Goal: Information Seeking & Learning: Learn about a topic

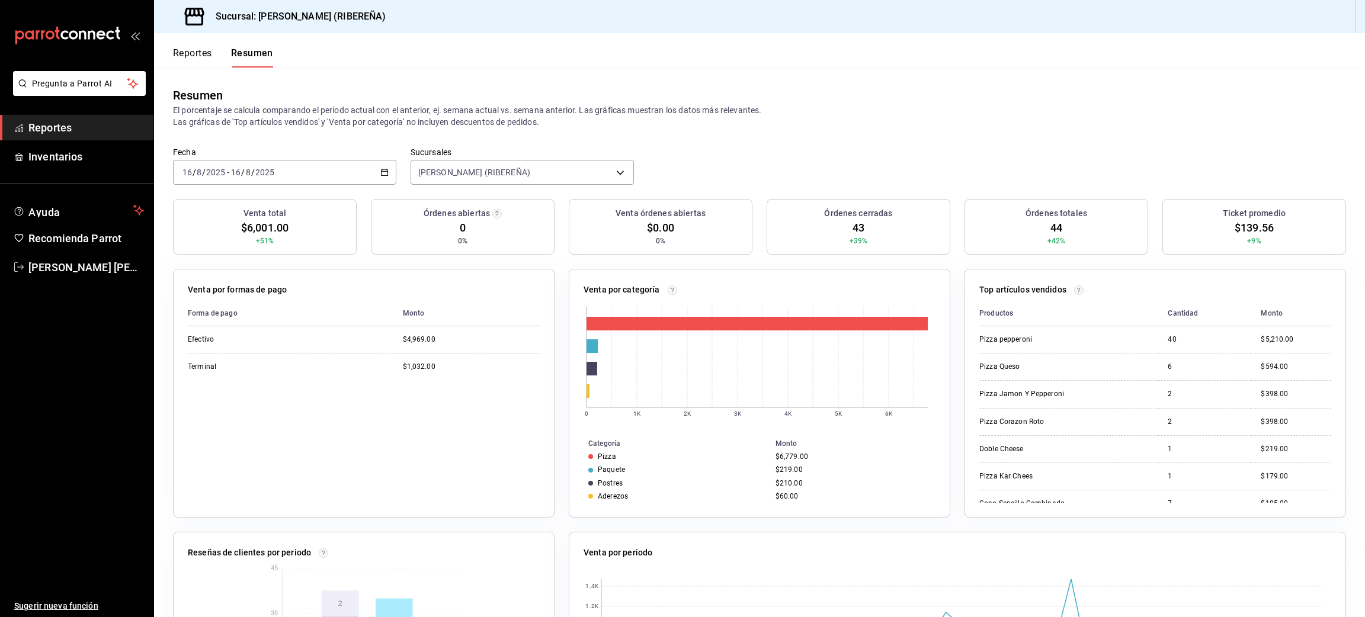
click at [182, 55] on button "Reportes" at bounding box center [192, 57] width 39 height 20
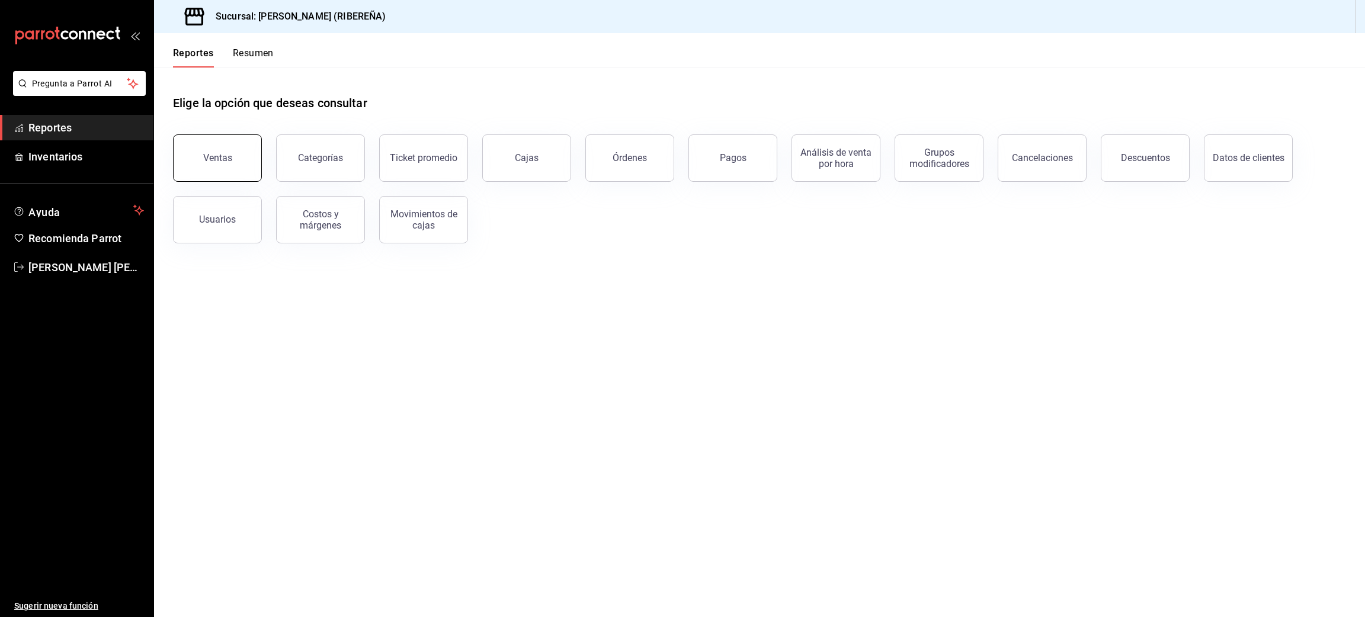
click at [230, 147] on button "Ventas" at bounding box center [217, 157] width 89 height 47
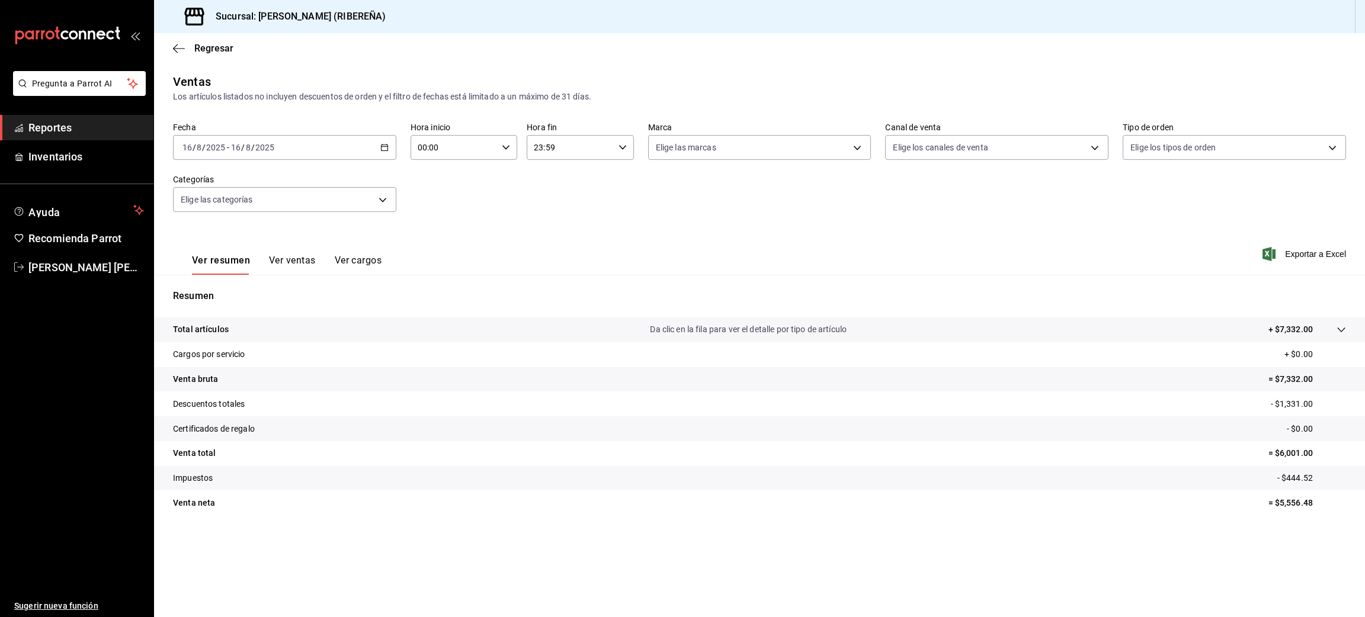
click at [287, 259] on button "Ver ventas" at bounding box center [292, 265] width 47 height 20
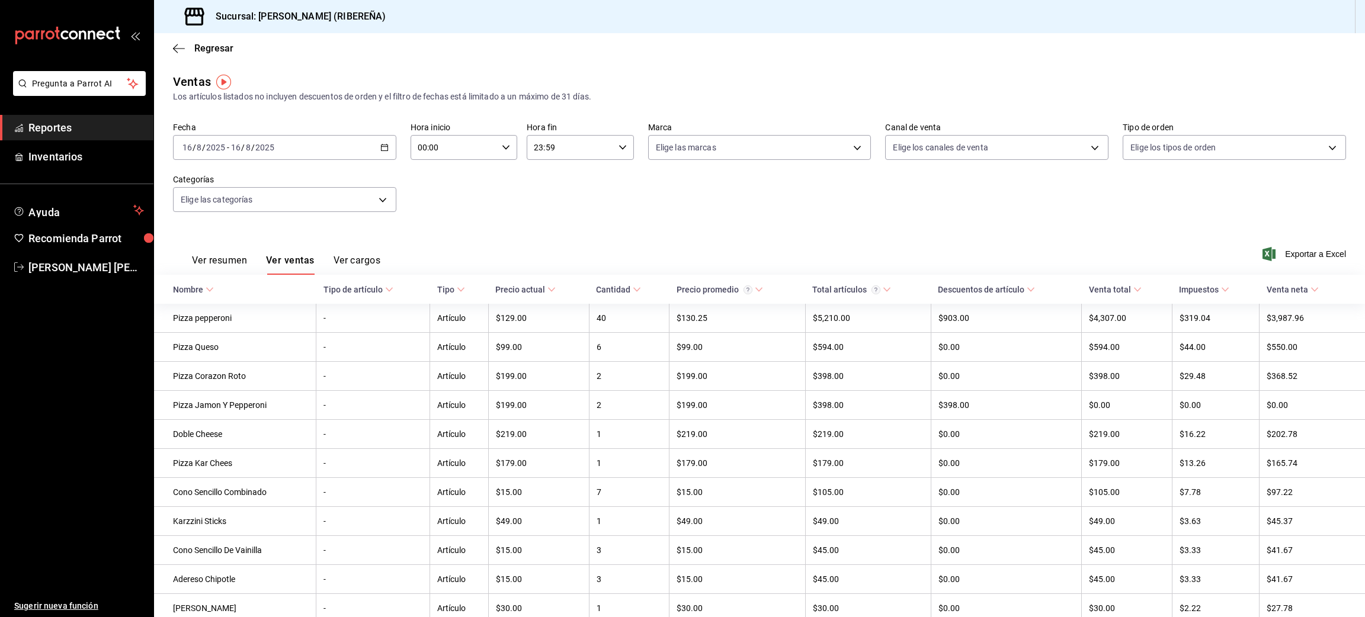
click at [200, 258] on button "Ver resumen" at bounding box center [219, 265] width 55 height 20
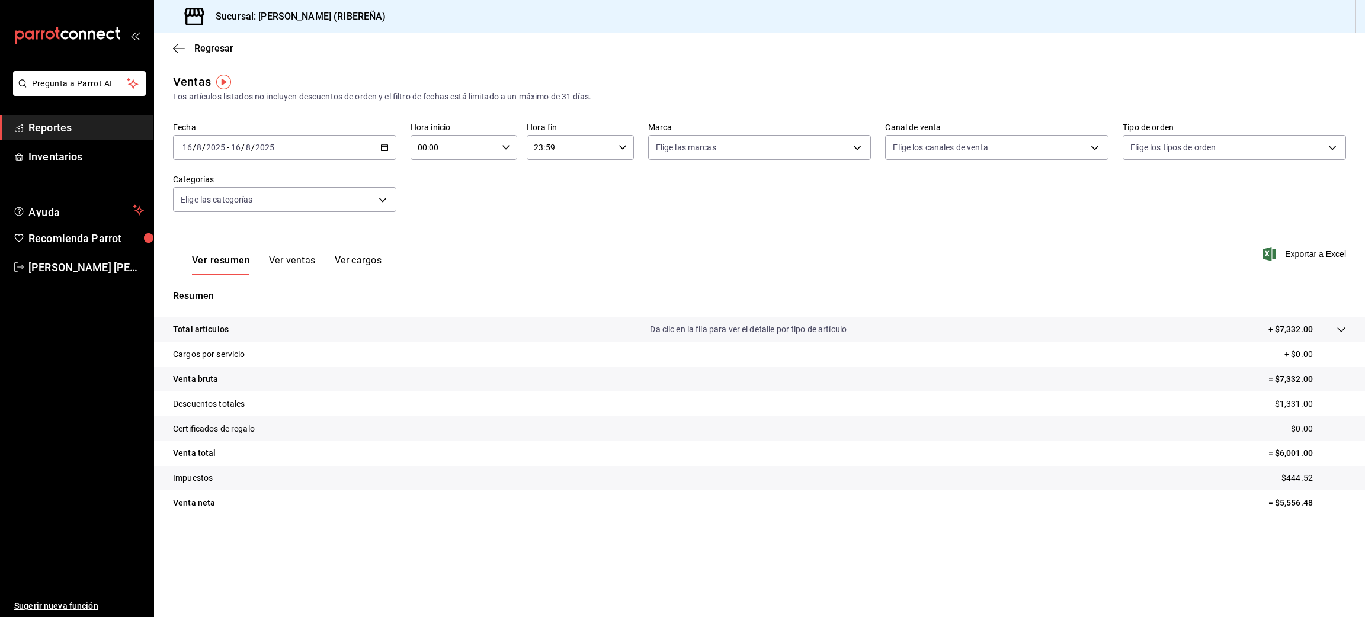
click at [297, 261] on button "Ver ventas" at bounding box center [292, 265] width 47 height 20
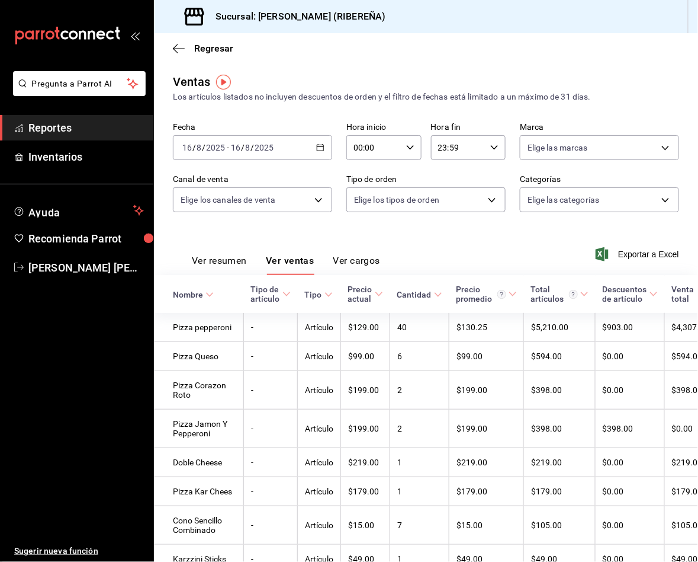
click at [216, 260] on button "Ver resumen" at bounding box center [219, 265] width 55 height 20
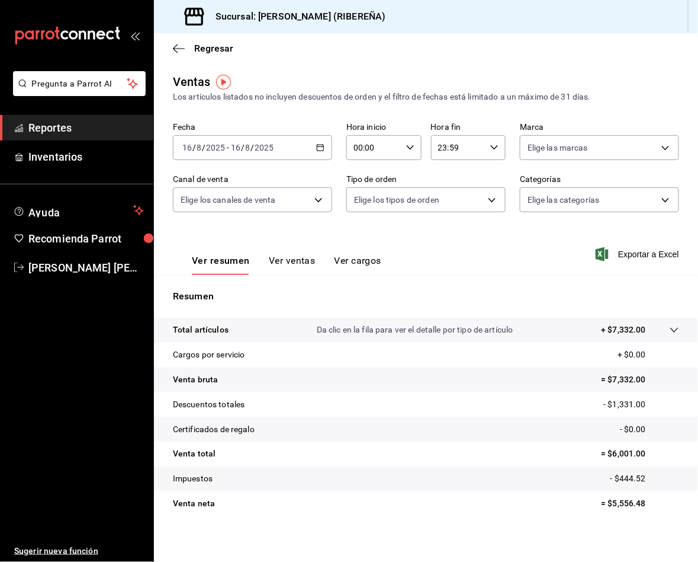
click at [297, 267] on button "Ver ventas" at bounding box center [292, 265] width 47 height 20
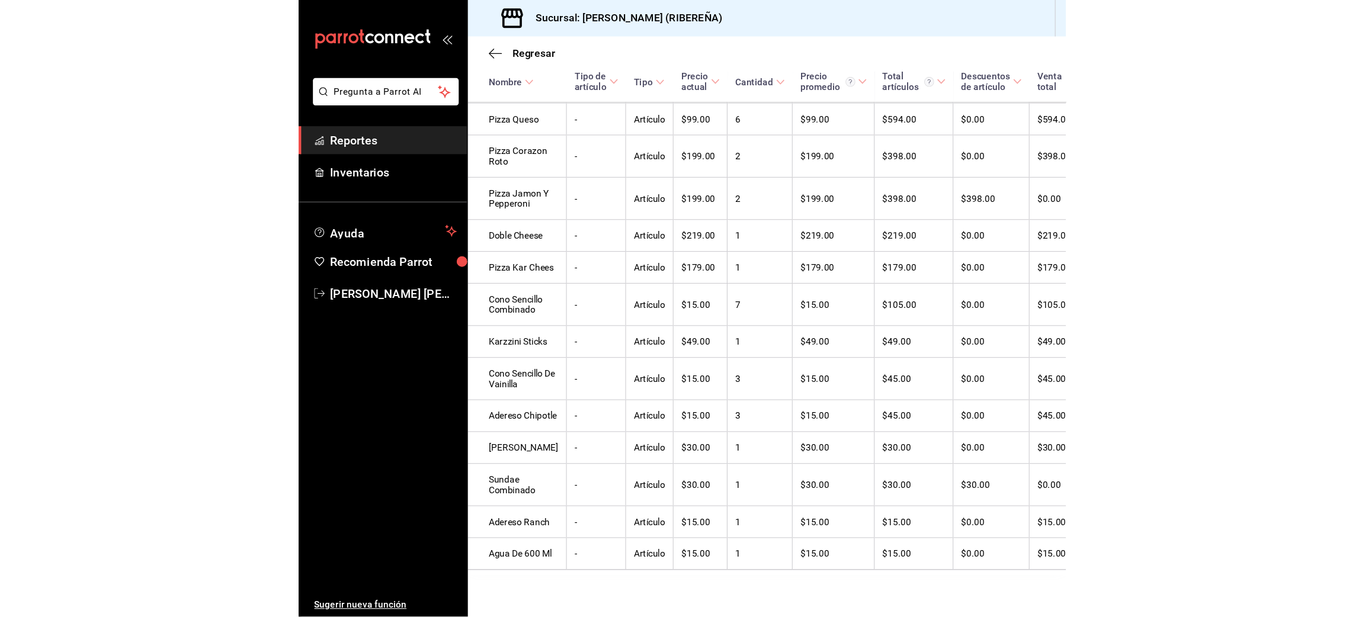
scroll to position [419, 0]
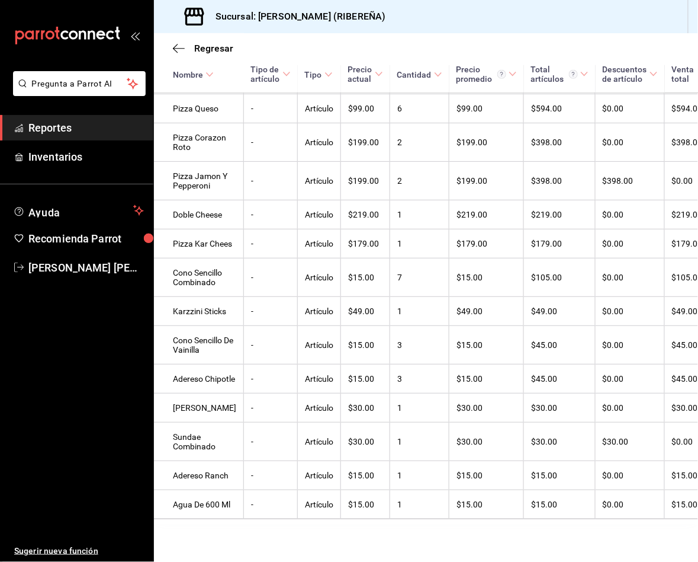
click at [170, 49] on div "Regresar" at bounding box center [426, 48] width 544 height 30
click at [177, 49] on icon "button" at bounding box center [179, 48] width 12 height 11
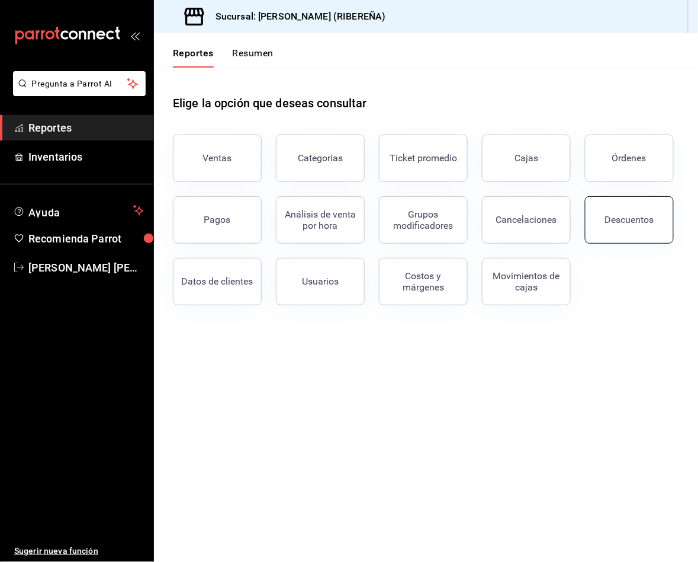
click at [608, 226] on button "Descuentos" at bounding box center [629, 219] width 89 height 47
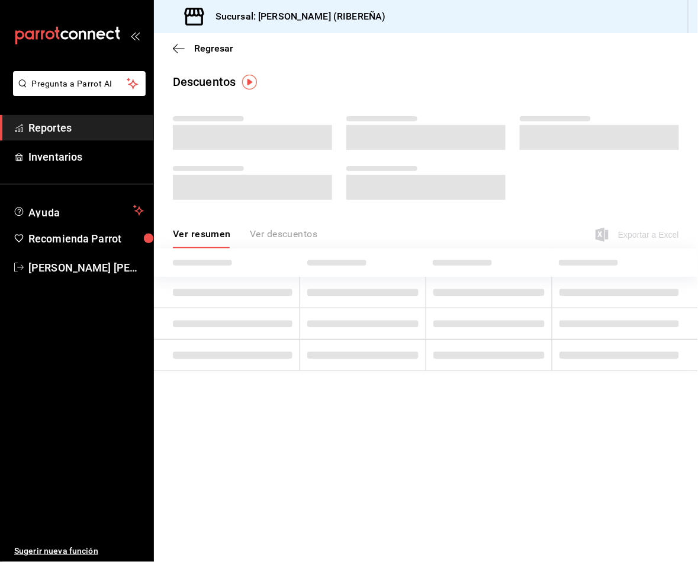
click at [303, 235] on div "Ver resumen Ver descuentos" at bounding box center [245, 238] width 145 height 20
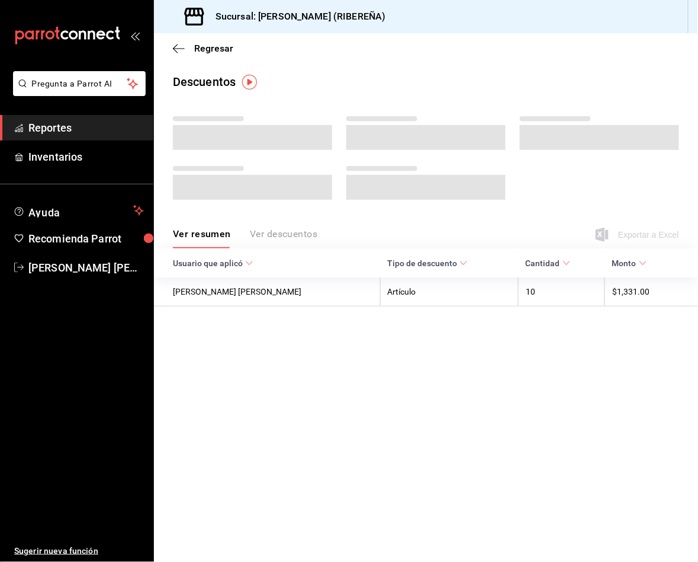
click at [303, 235] on div "Ver resumen Ver descuentos" at bounding box center [245, 238] width 145 height 20
click at [297, 232] on div "Ver resumen Ver descuentos" at bounding box center [245, 238] width 145 height 20
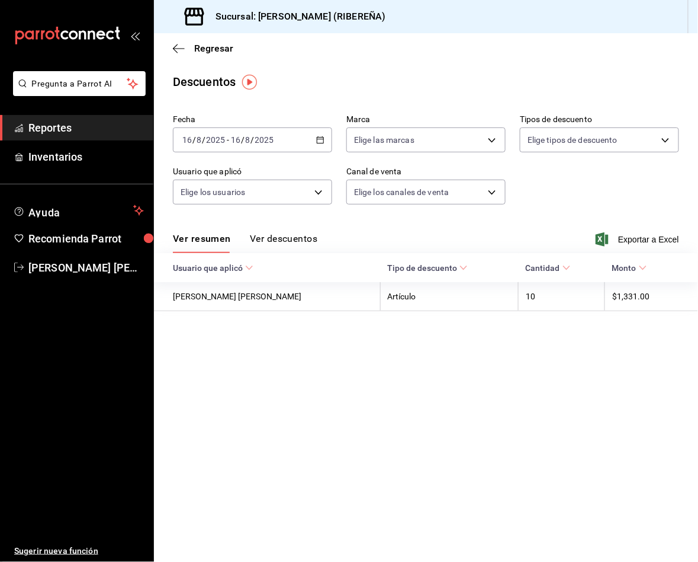
click at [304, 236] on div "Ver resumen Ver descuentos" at bounding box center [245, 243] width 145 height 20
click at [299, 235] on button "Ver descuentos" at bounding box center [284, 243] width 68 height 20
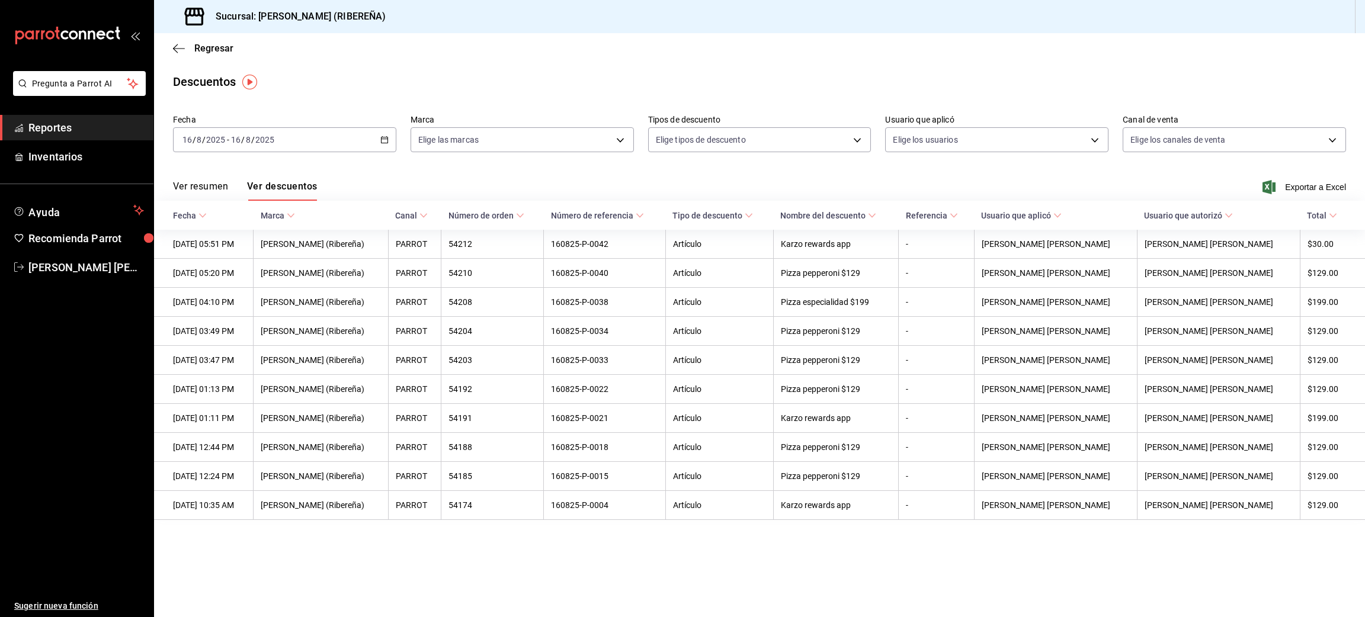
click at [469, 168] on div "Ver resumen Ver descuentos Exportar a Excel" at bounding box center [759, 183] width 1211 height 34
drag, startPoint x: 344, startPoint y: 66, endPoint x: 277, endPoint y: 62, distance: 67.1
click at [277, 62] on div "Regresar" at bounding box center [759, 48] width 1211 height 30
click at [178, 44] on icon "button" at bounding box center [179, 48] width 12 height 11
